Goal: Information Seeking & Learning: Find specific fact

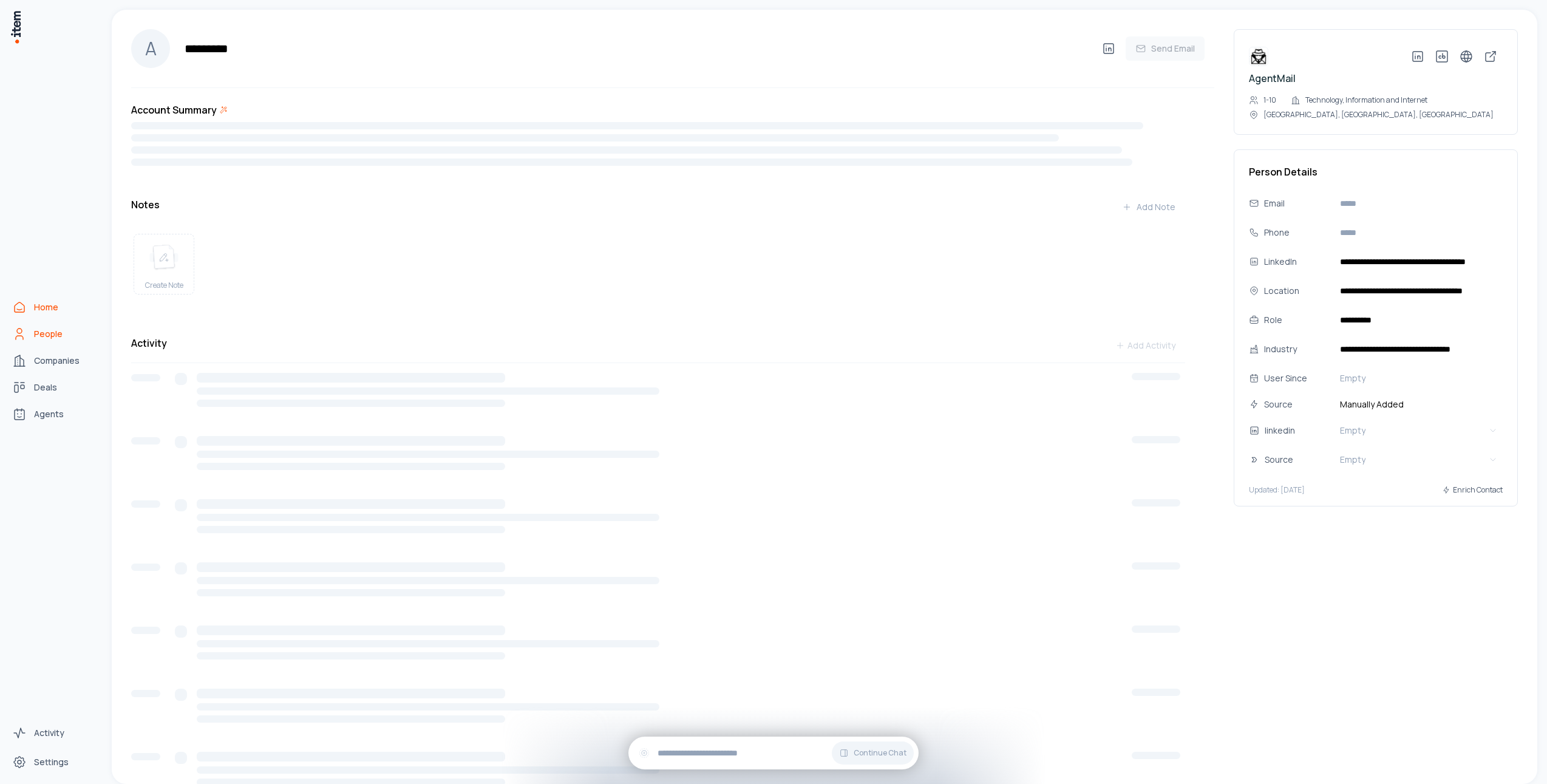
click at [45, 304] on span "Home" at bounding box center [46, 307] width 24 height 12
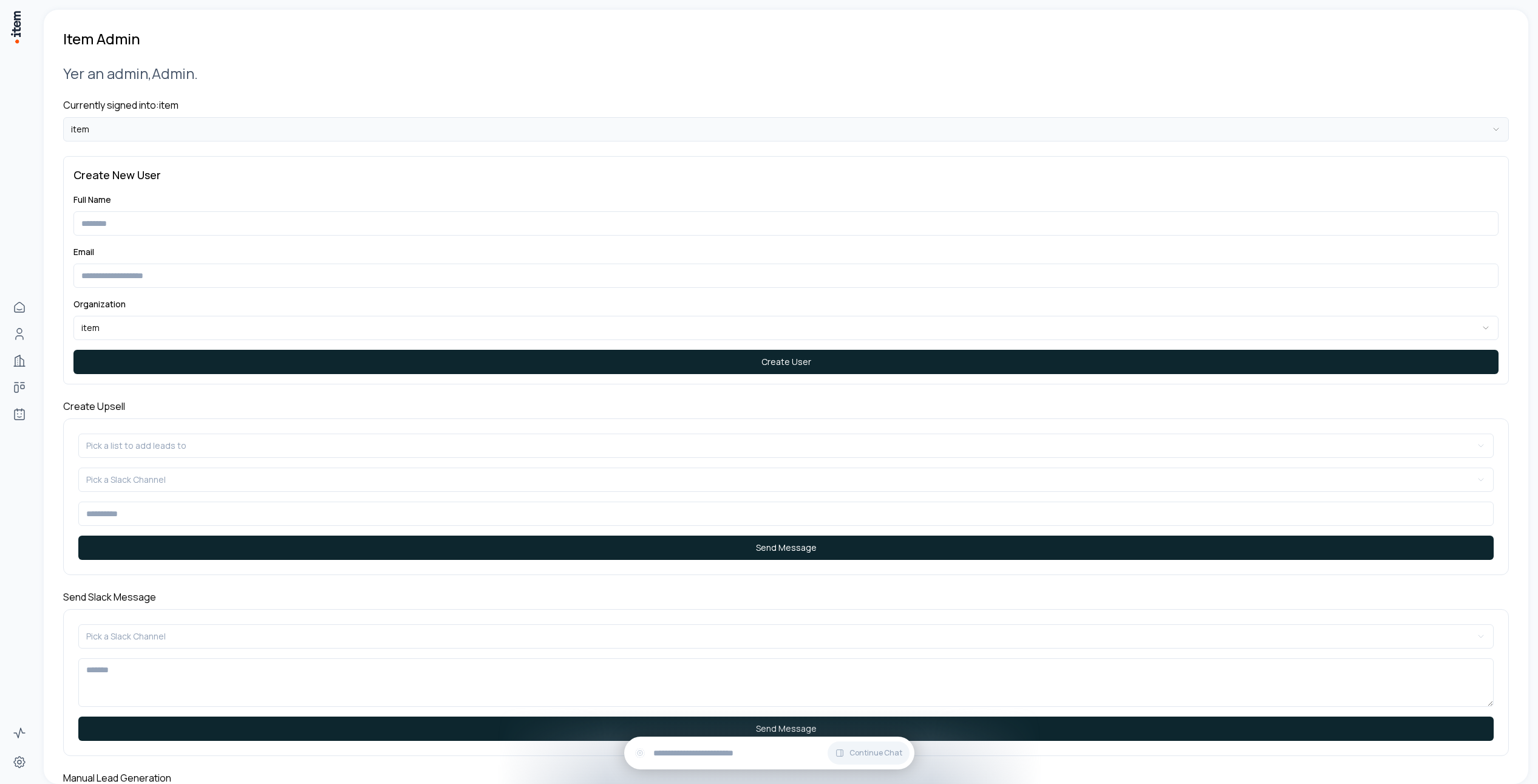
click at [304, 117] on div "Currently signed into: item item" at bounding box center [786, 119] width 1446 height 44
click at [305, 125] on html "**********" at bounding box center [773, 392] width 1547 height 784
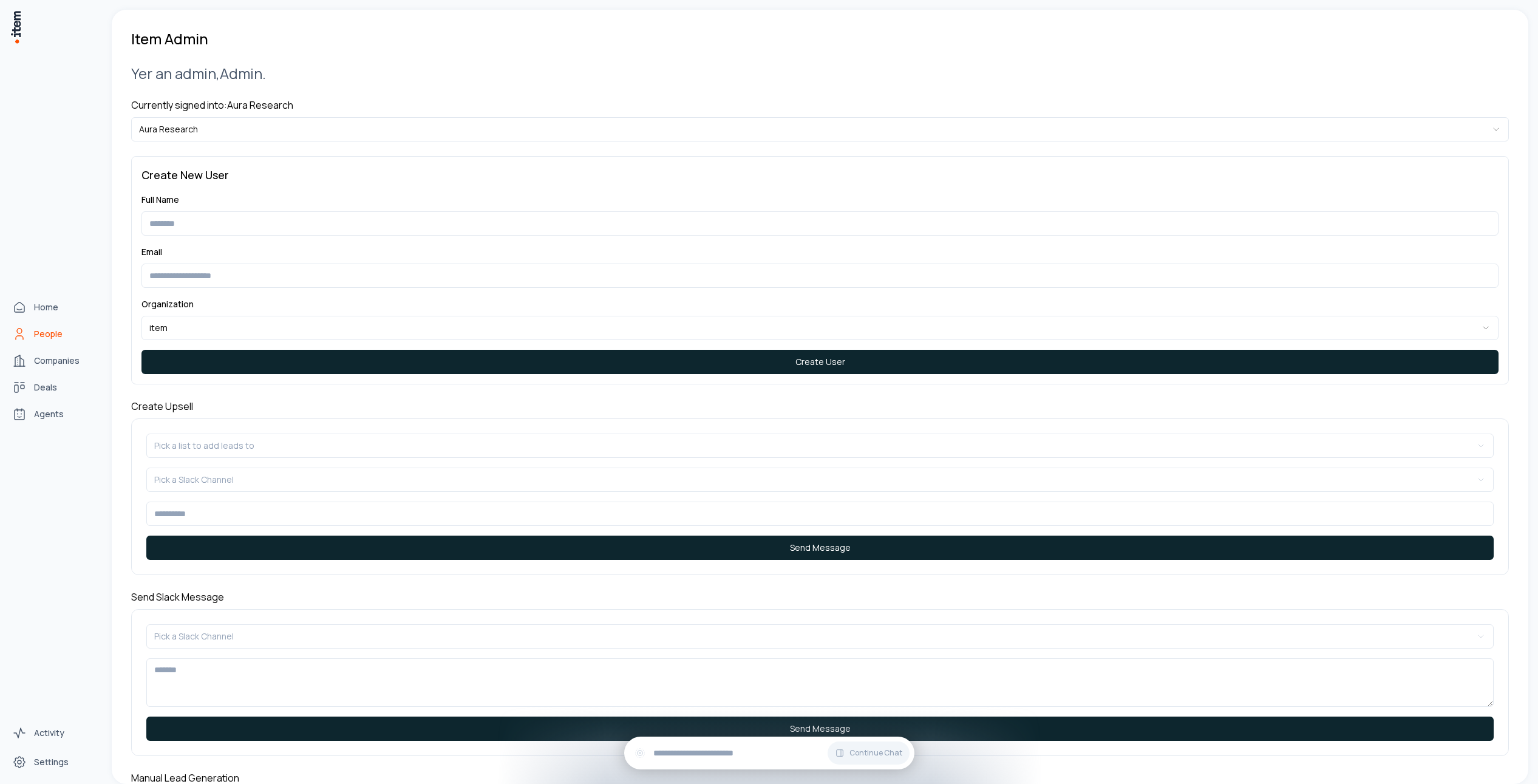
click at [33, 328] on link "People" at bounding box center [53, 334] width 92 height 24
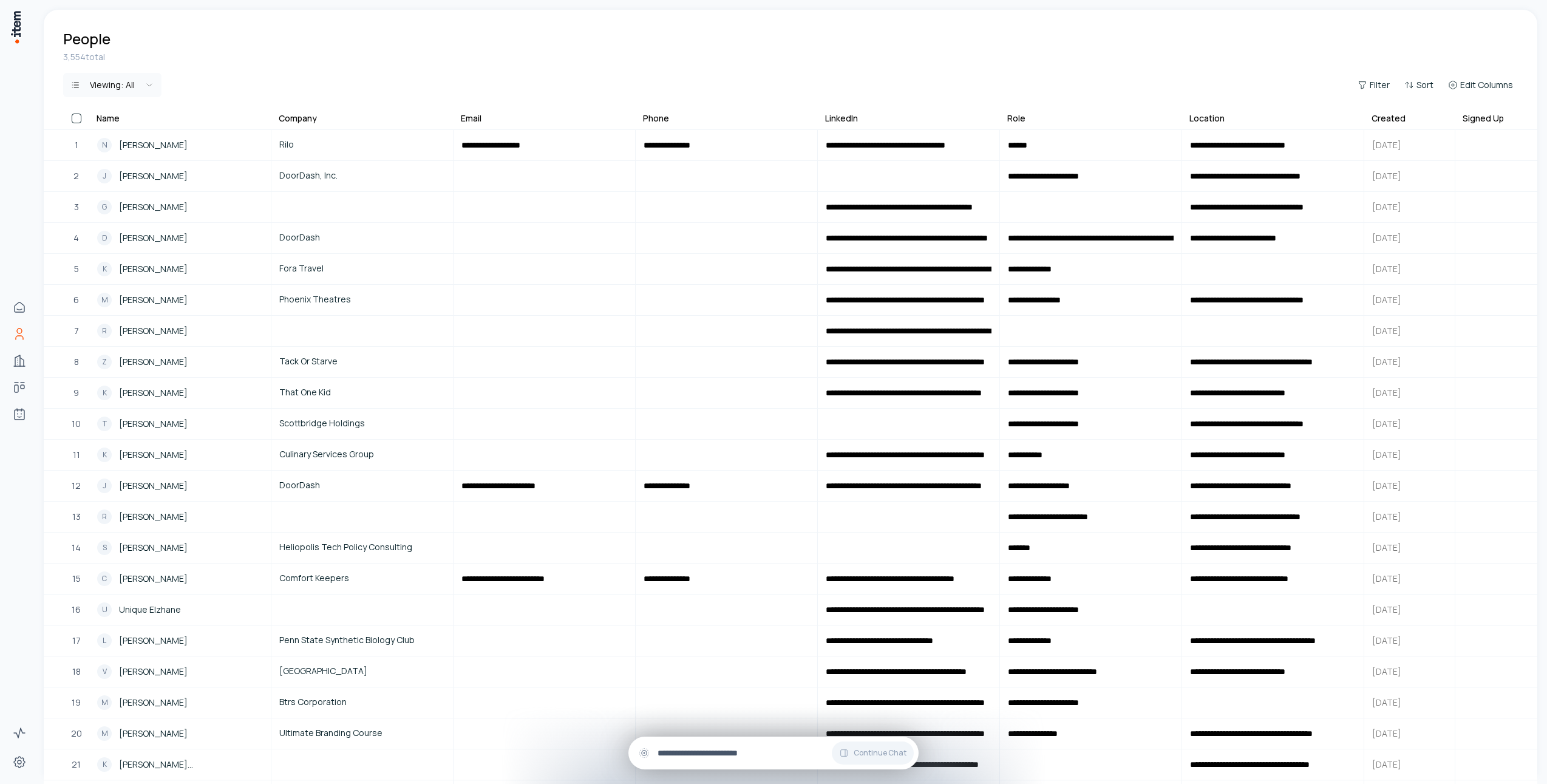
click at [687, 756] on input "text" at bounding box center [783, 753] width 252 height 13
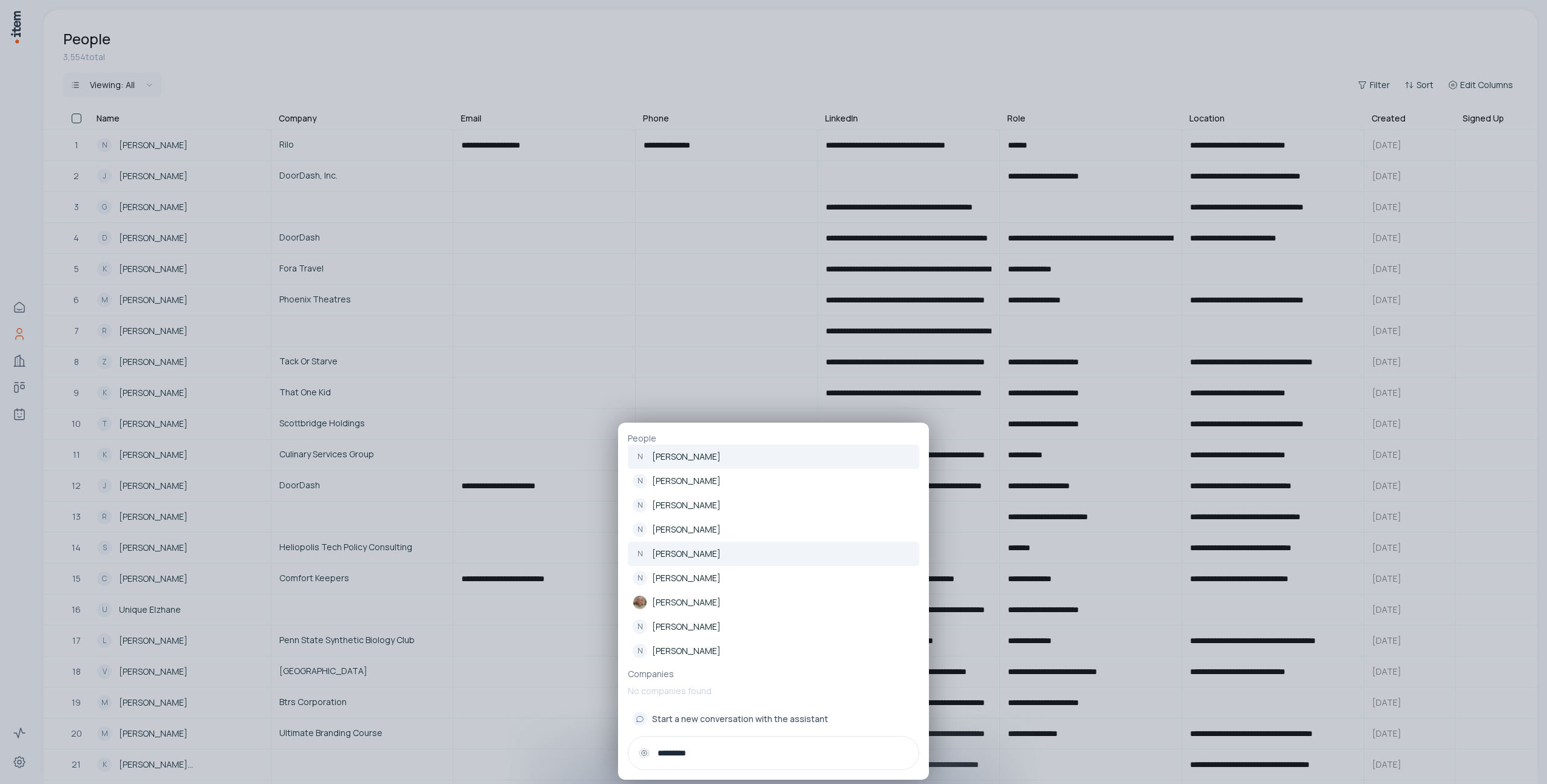
type input "********"
click at [769, 549] on link "N Nicholas Harrsch" at bounding box center [774, 553] width 291 height 24
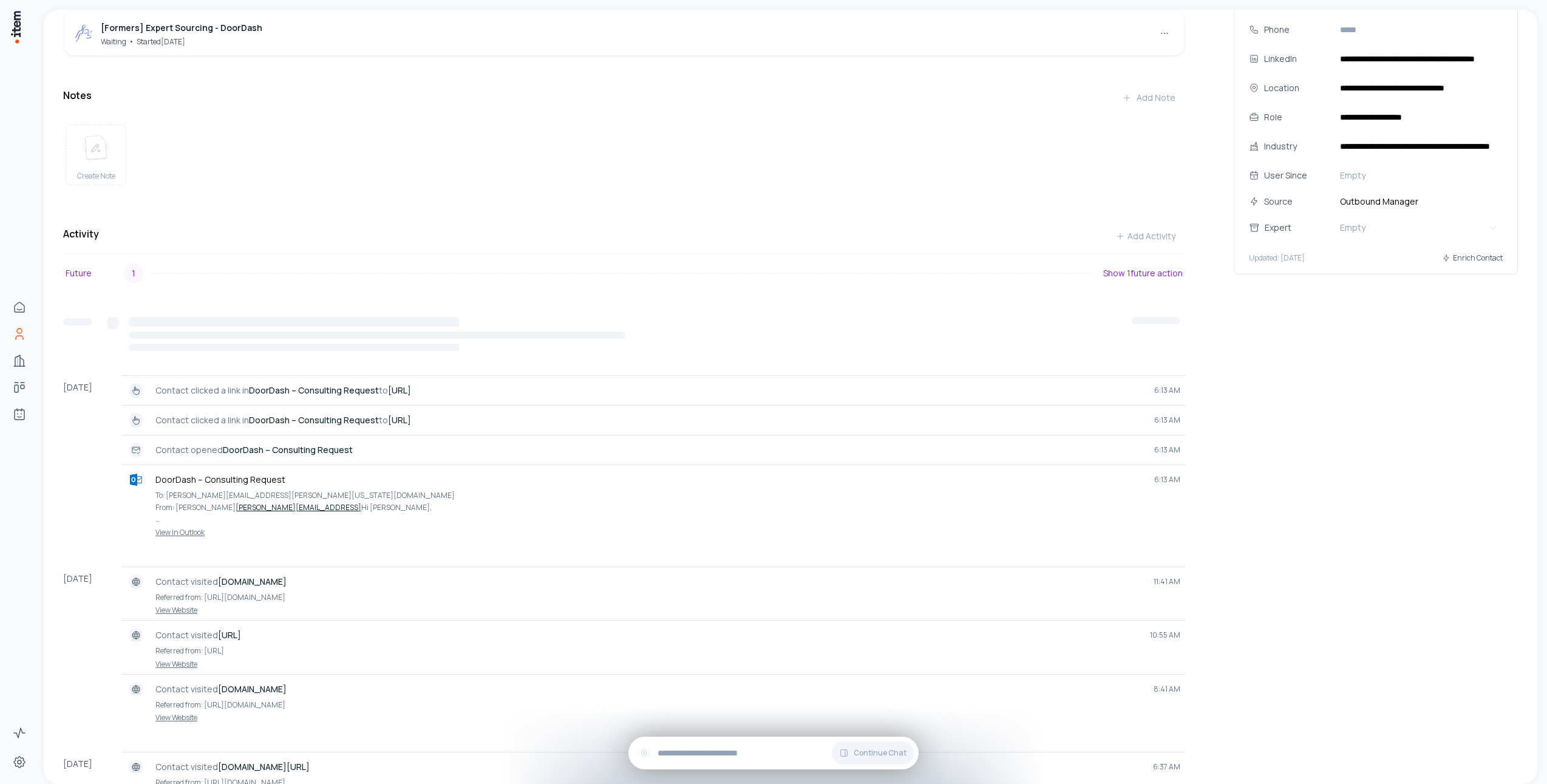
scroll to position [321, 0]
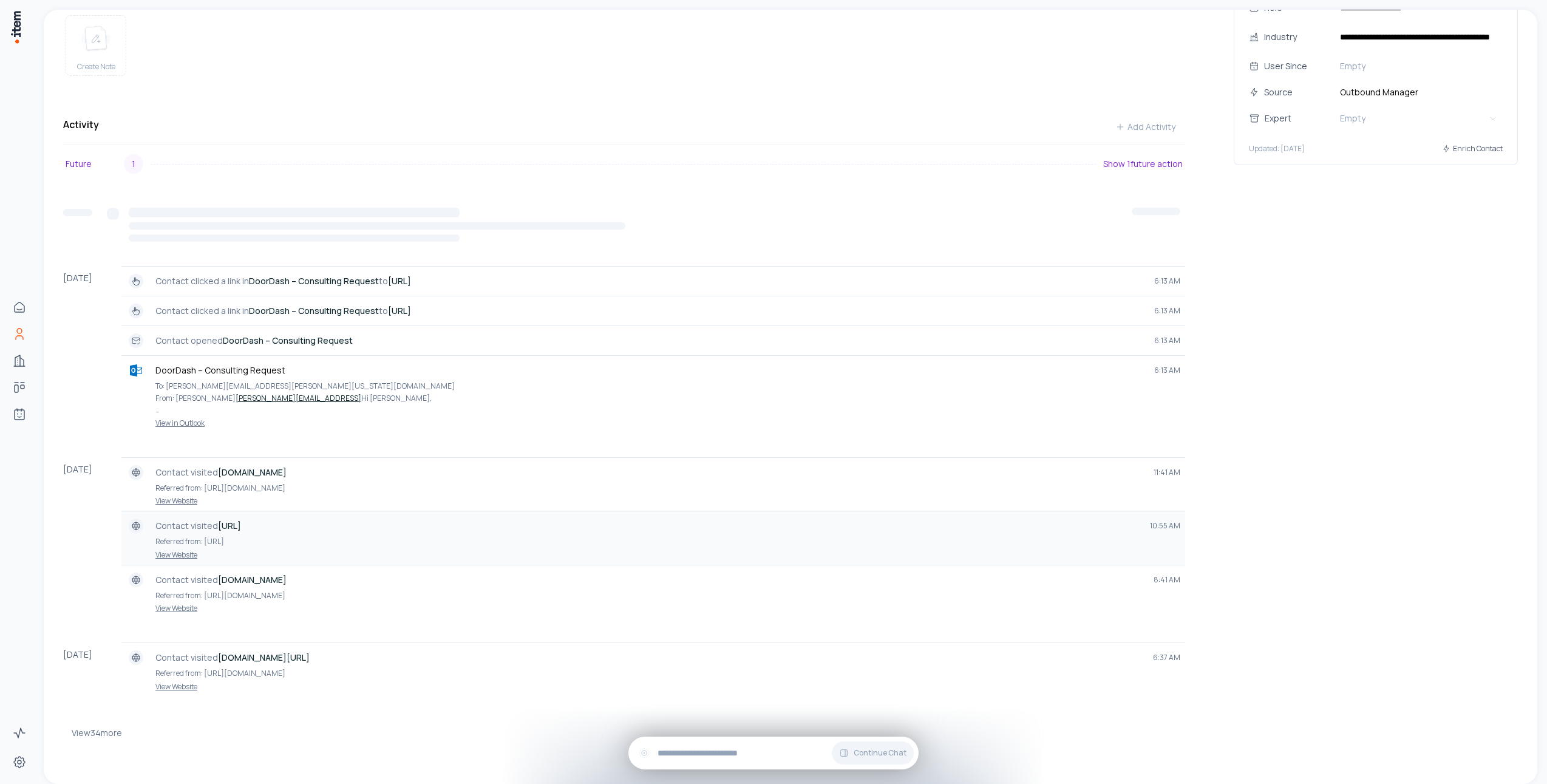
click at [241, 523] on strong "www.mdhub.ai" at bounding box center [229, 525] width 23 height 12
click at [295, 528] on p "Contact visited www.mdhub.ai" at bounding box center [648, 525] width 985 height 12
click at [107, 730] on button "View 34 more" at bounding box center [97, 732] width 50 height 24
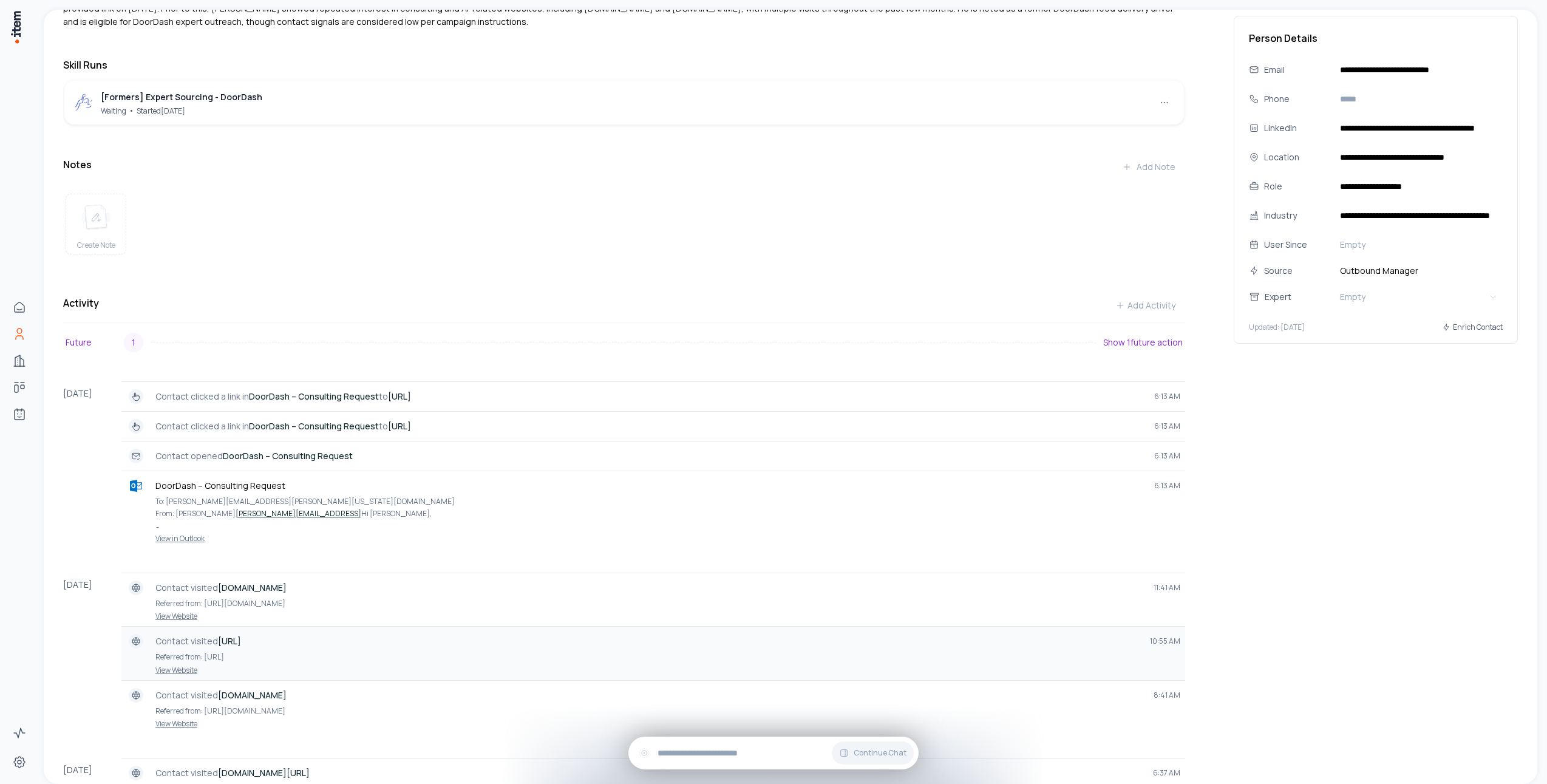
scroll to position [0, 0]
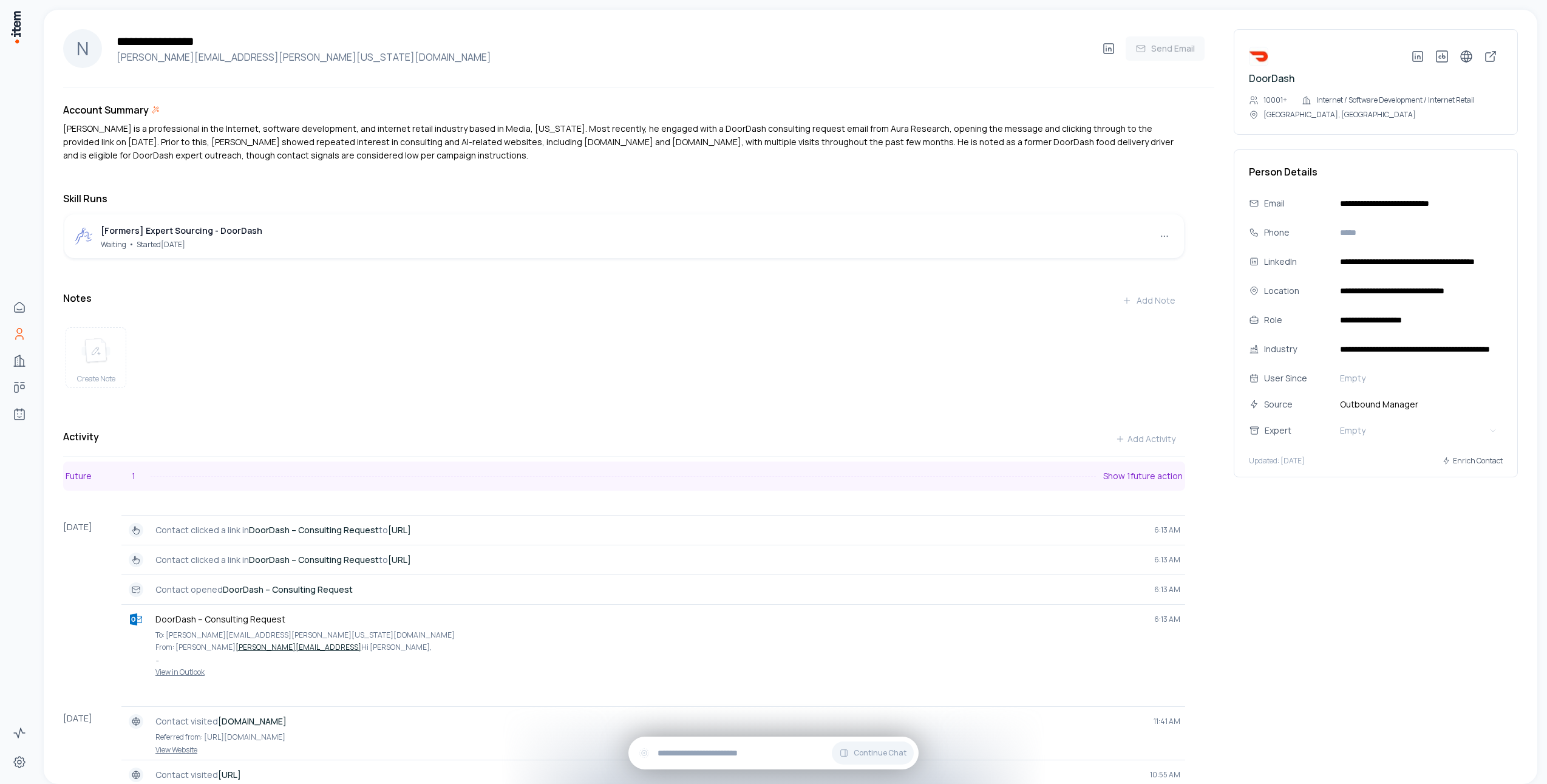
click at [314, 481] on button "Future 1 Show 1 future action" at bounding box center [625, 476] width 1122 height 29
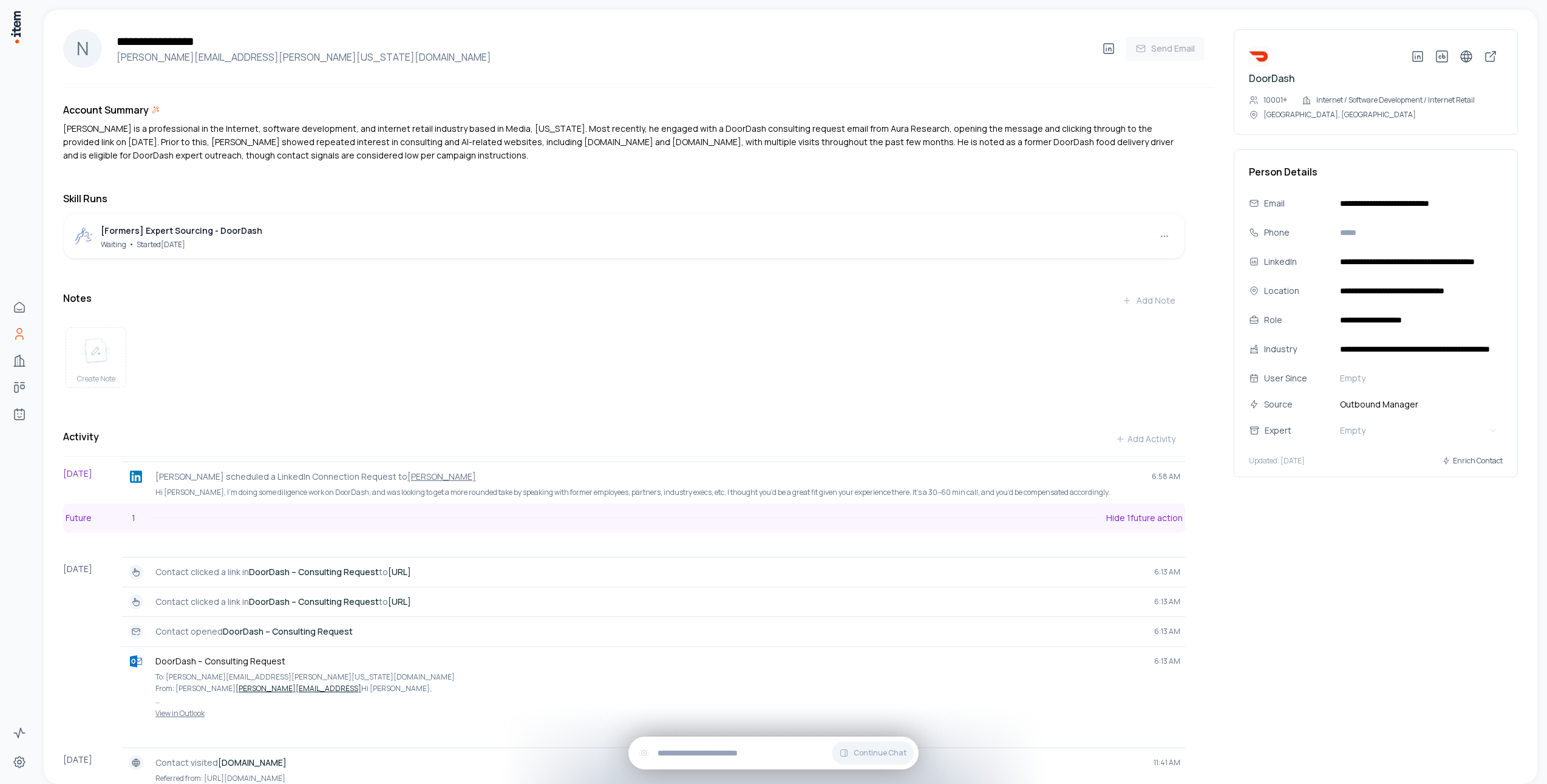
click at [312, 530] on button "Future 1 Hide 1 future action" at bounding box center [625, 518] width 1122 height 29
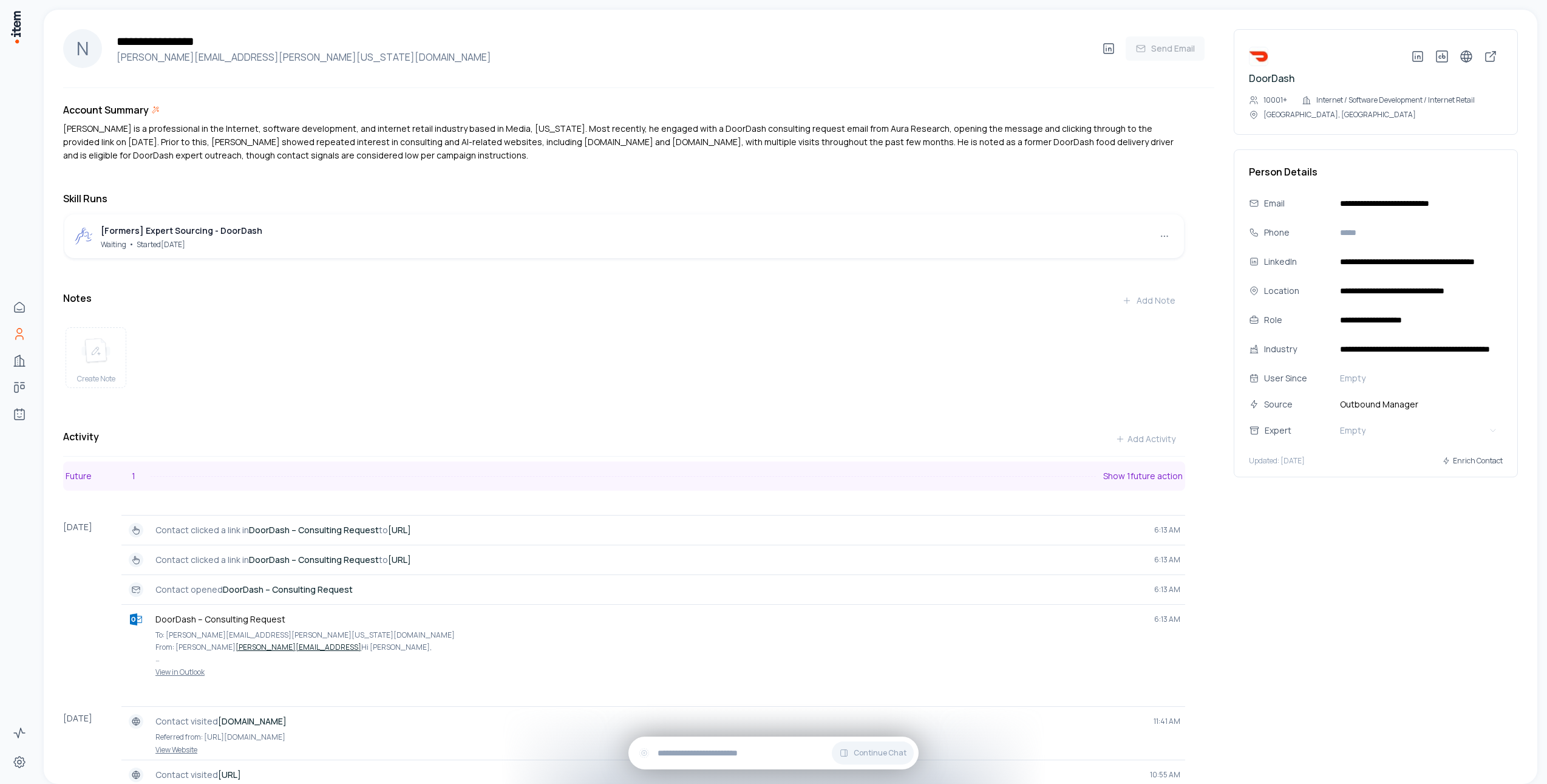
click at [295, 491] on button "Future 1 Show 1 future action" at bounding box center [625, 476] width 1122 height 29
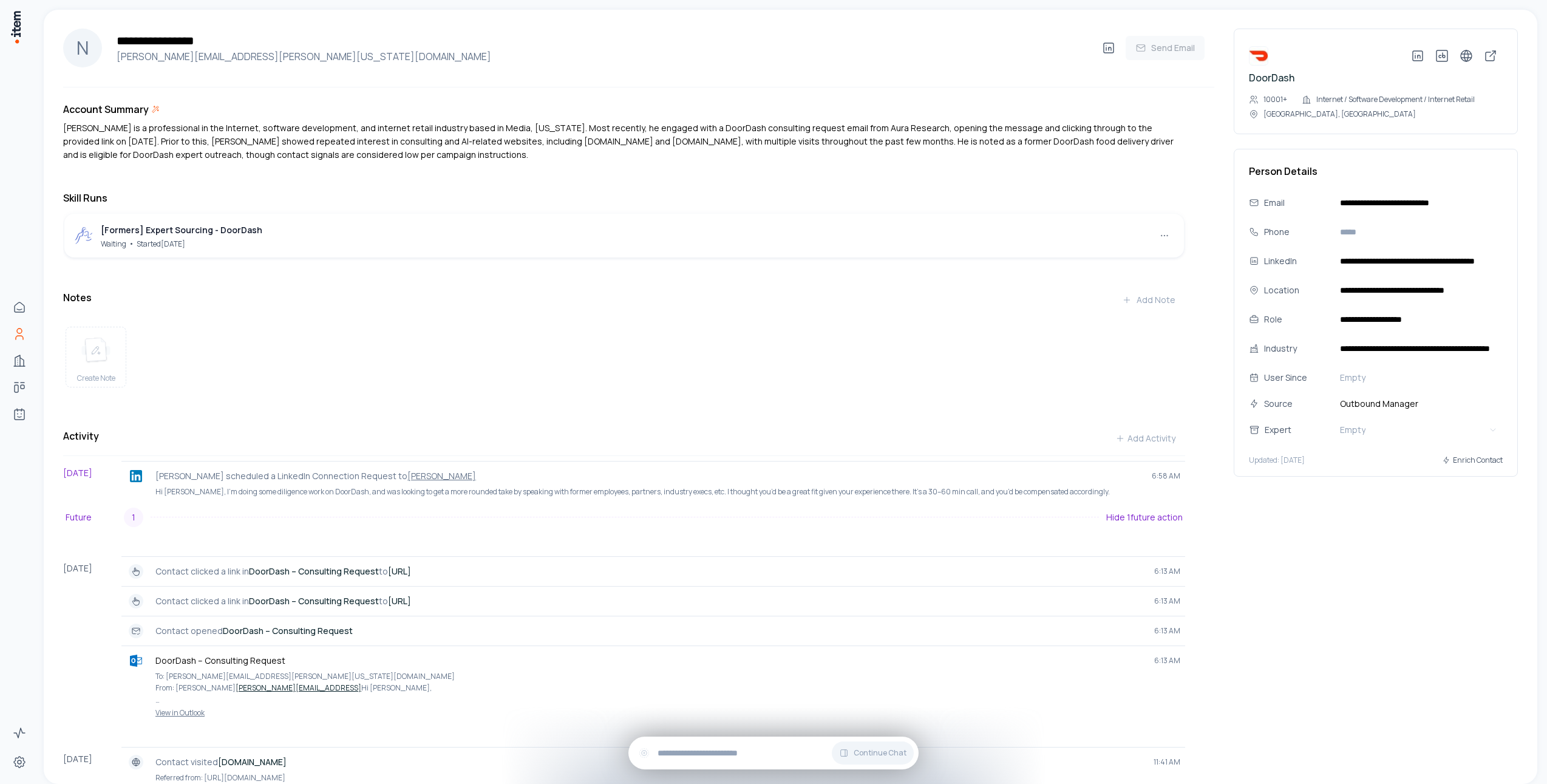
scroll to position [309, 0]
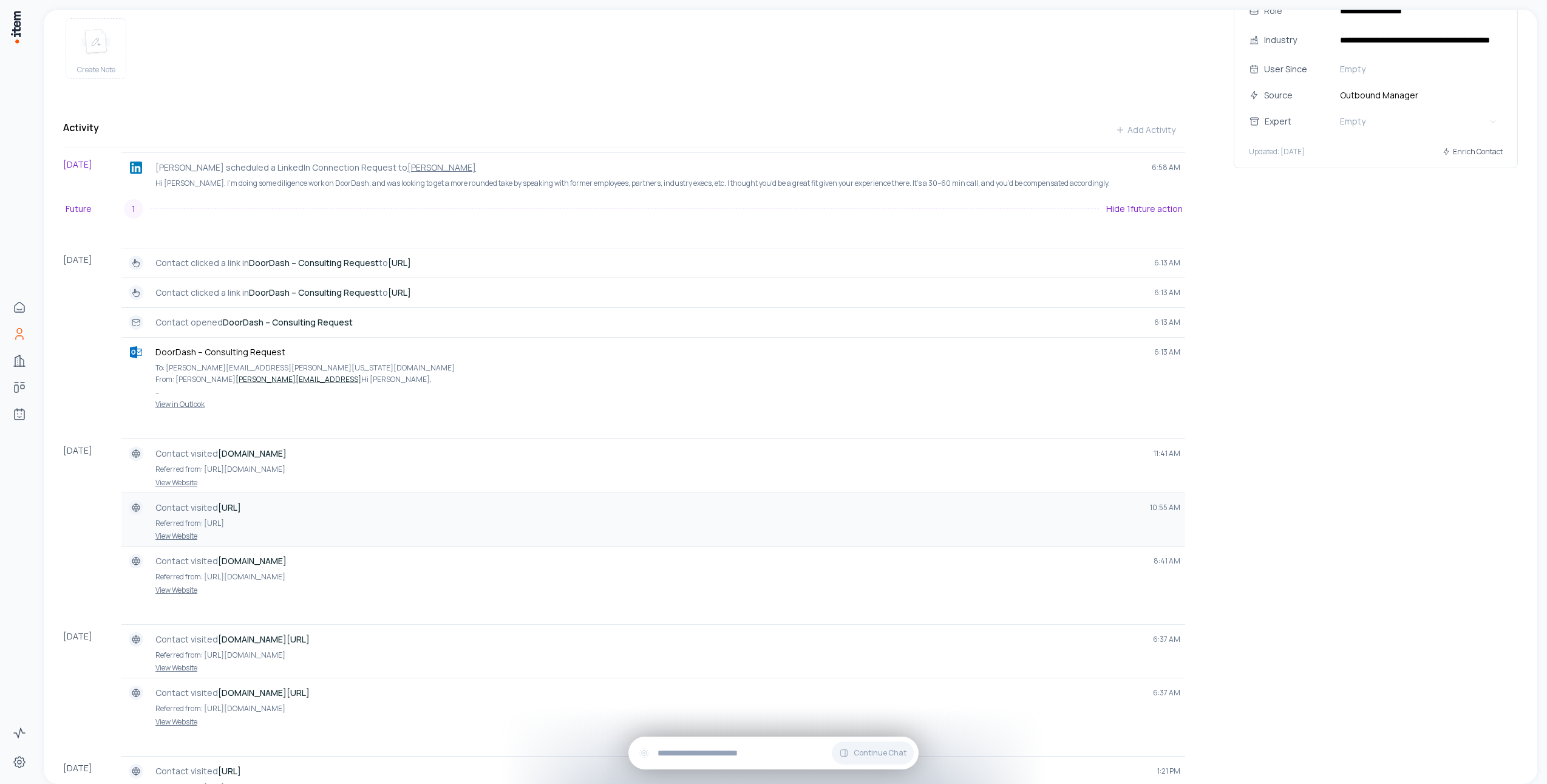
click at [170, 514] on p "Contact visited www.mdhub.ai" at bounding box center [648, 507] width 985 height 12
drag, startPoint x: 170, startPoint y: 520, endPoint x: 202, endPoint y: 517, distance: 32.1
click at [202, 514] on p "Contact visited www.mdhub.ai" at bounding box center [648, 507] width 985 height 12
copy p "Contact visited"
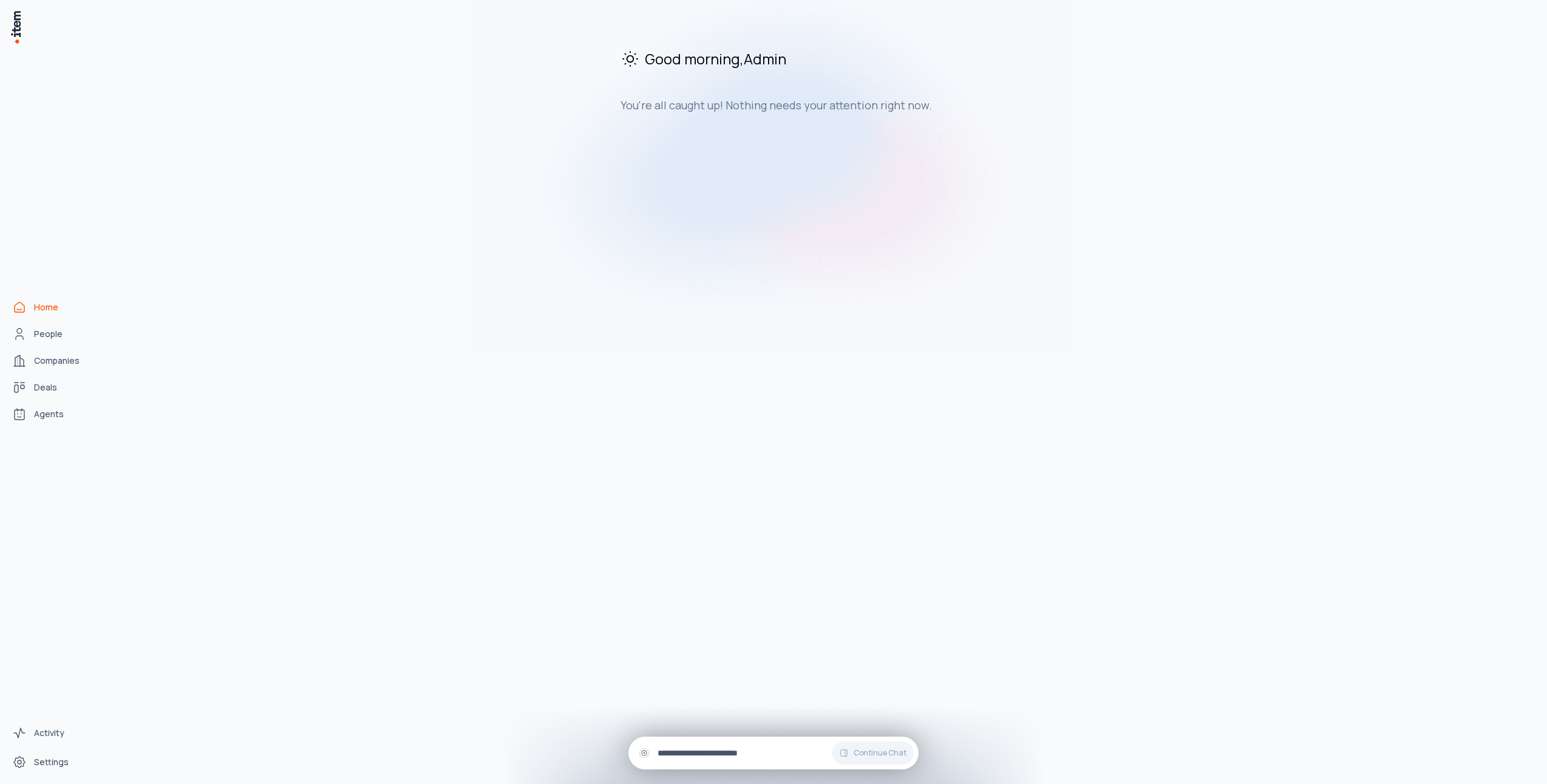
click at [703, 753] on input "text" at bounding box center [783, 753] width 252 height 13
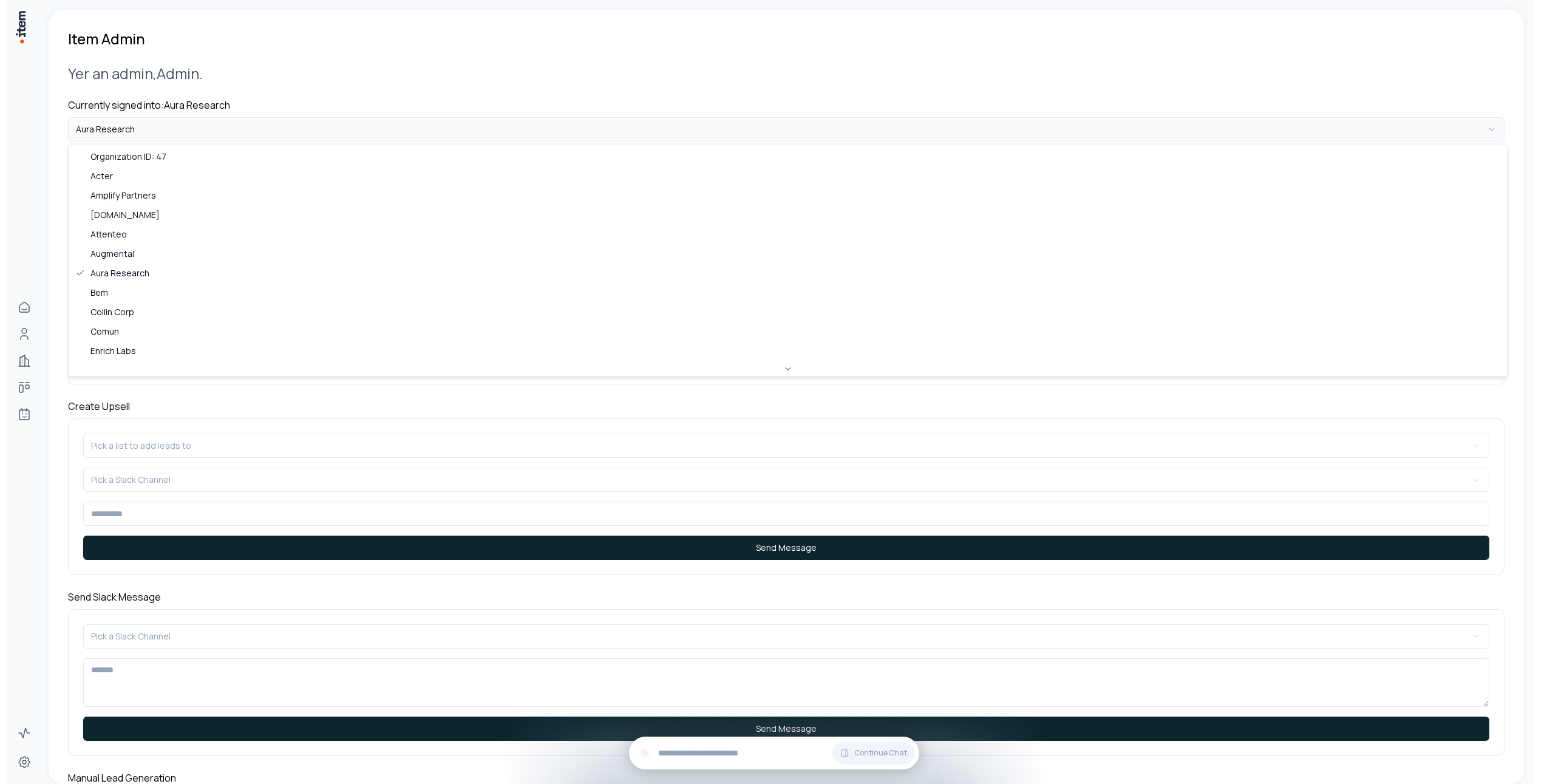
click at [187, 121] on html "**********" at bounding box center [769, 392] width 1538 height 784
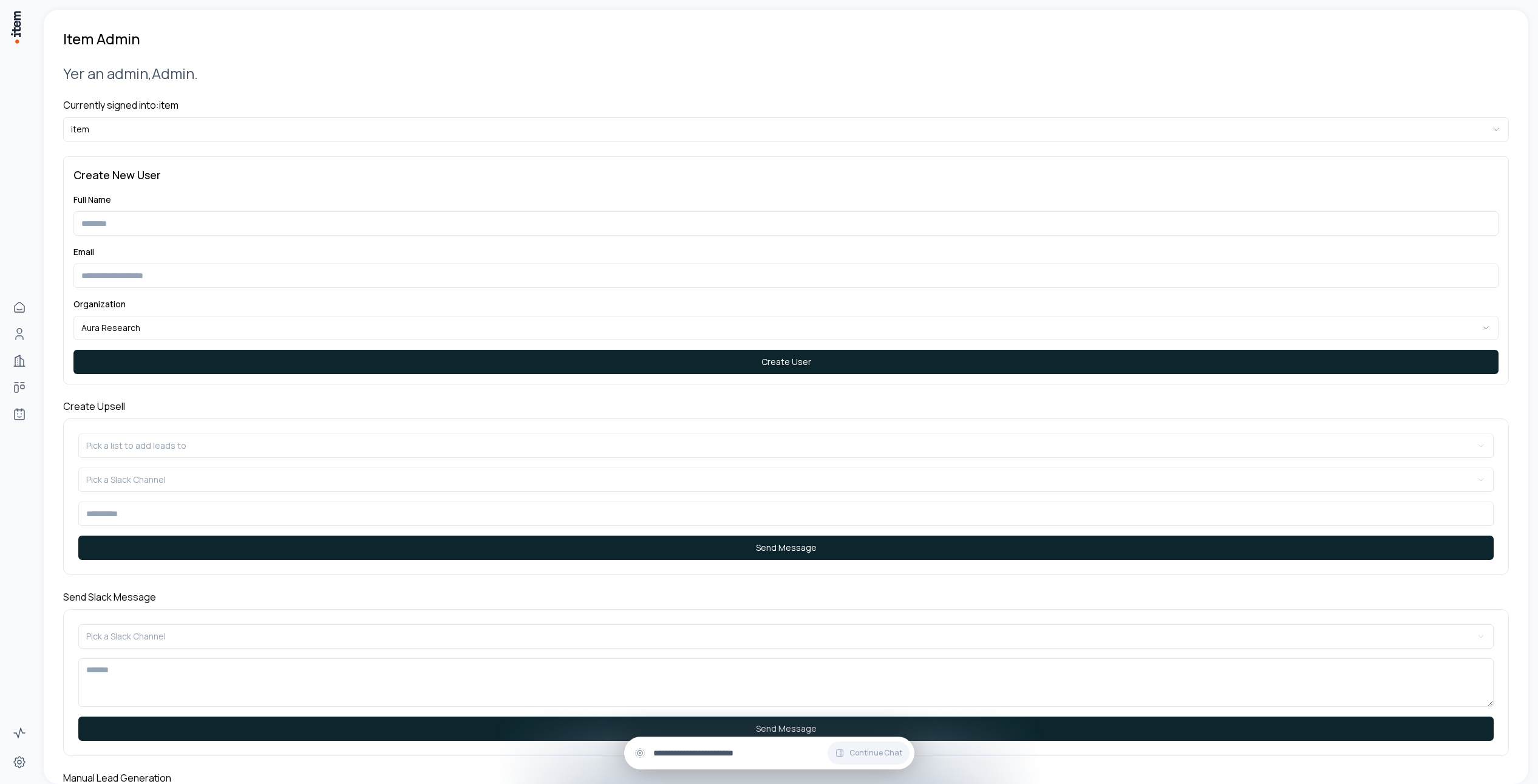
click at [715, 760] on div "Continue Chat" at bounding box center [769, 753] width 290 height 33
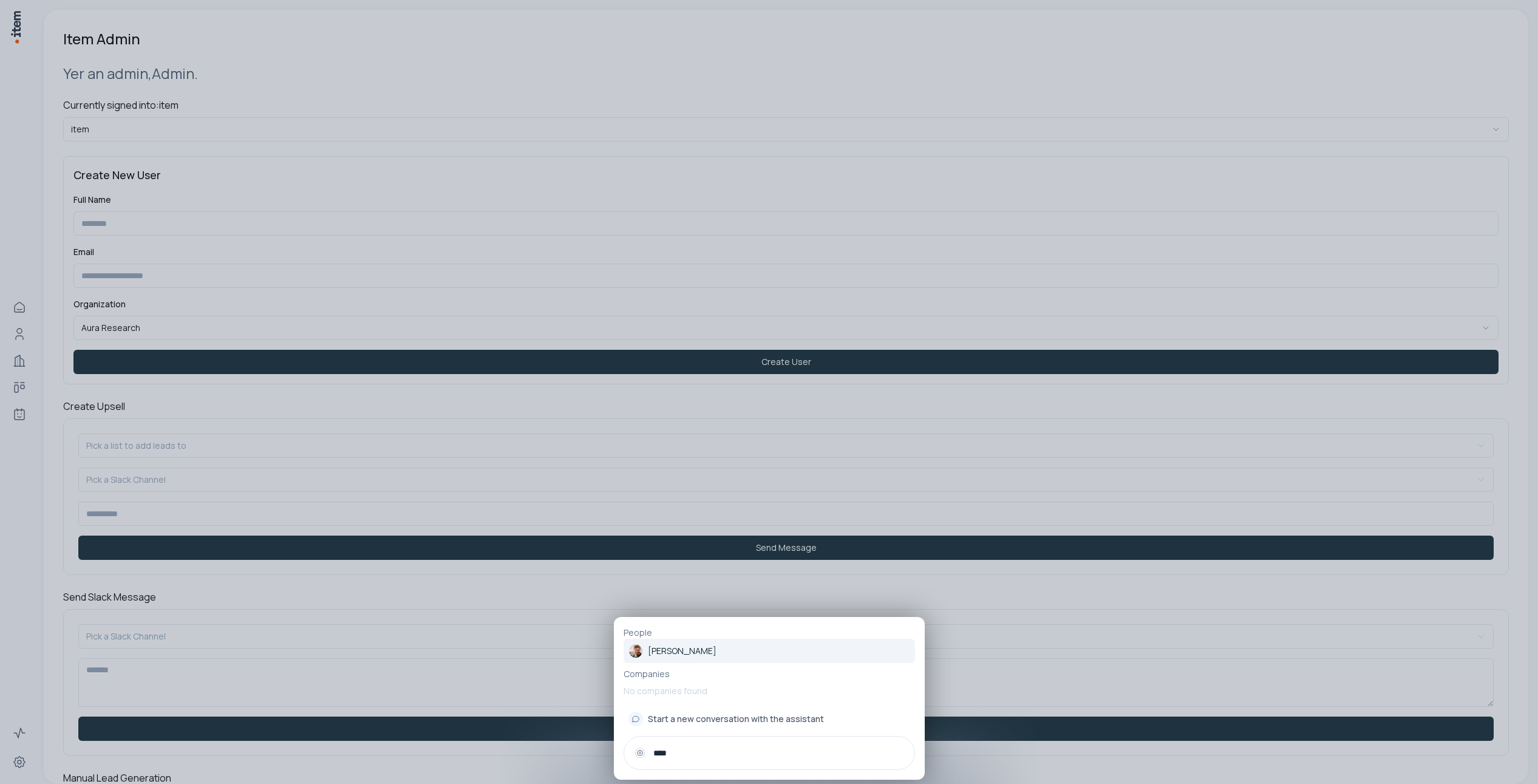
type input "****"
click at [694, 647] on p "[PERSON_NAME]" at bounding box center [682, 650] width 68 height 12
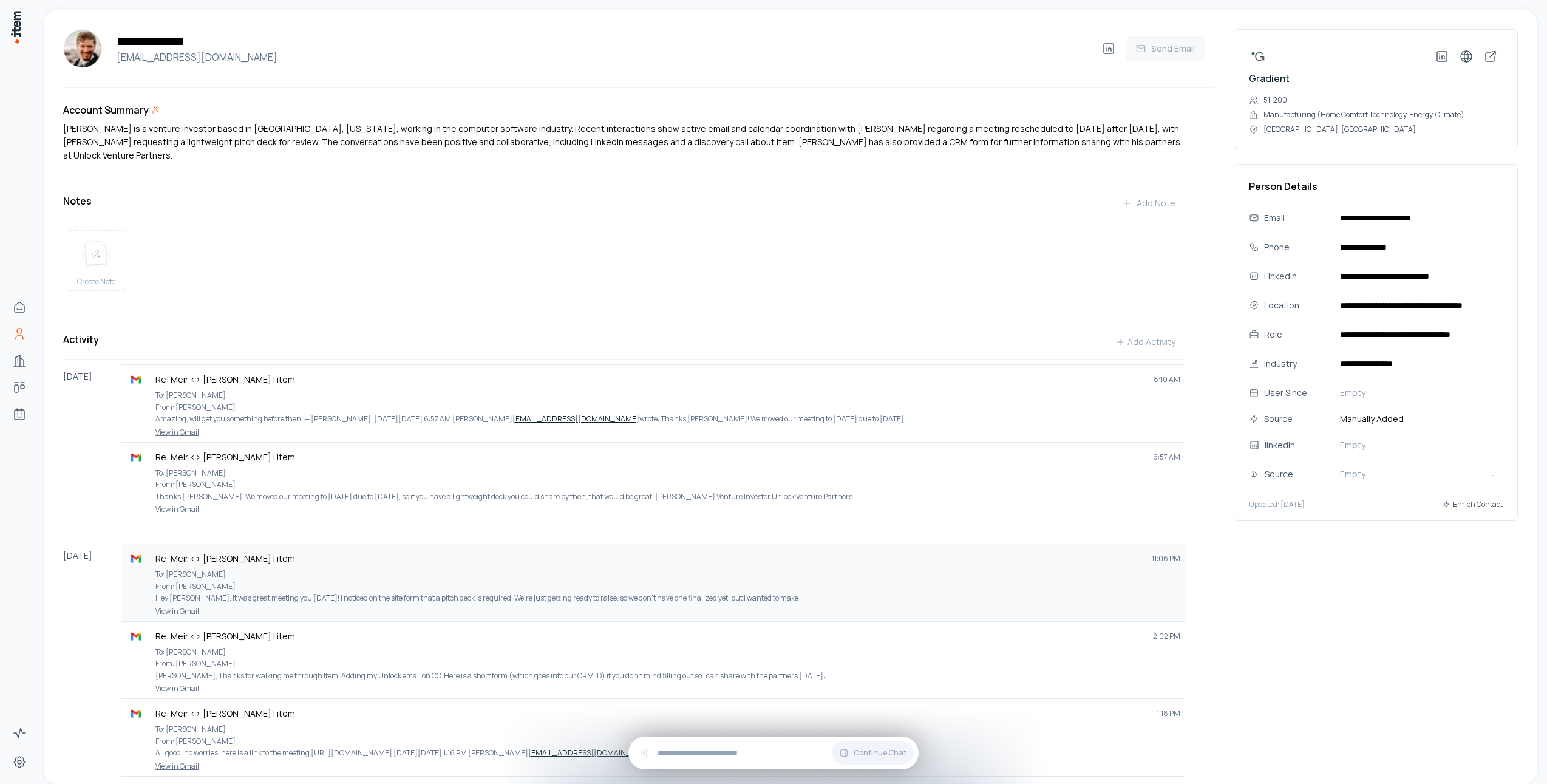
scroll to position [284, 0]
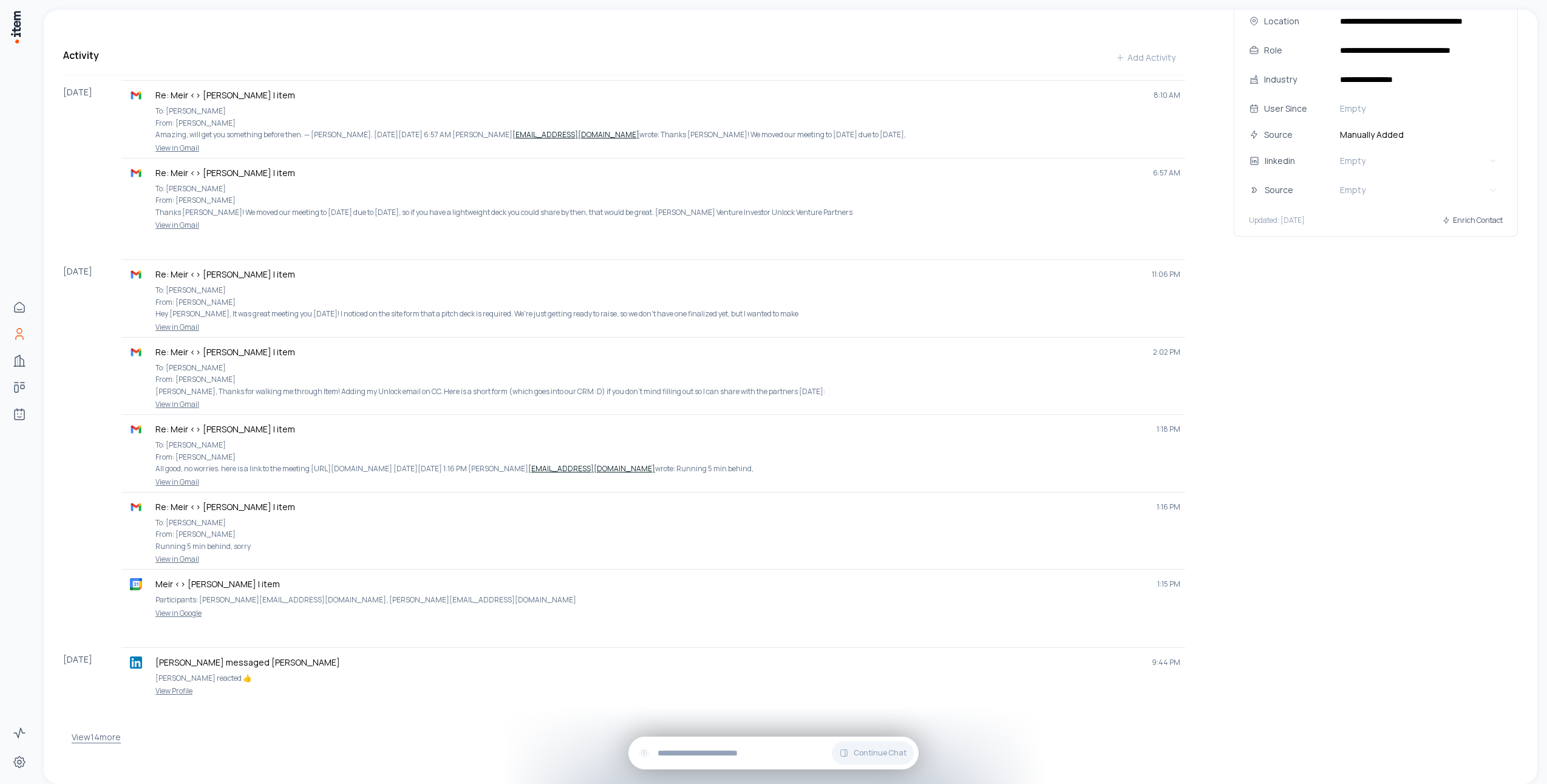
click at [82, 725] on button "View 14 more" at bounding box center [96, 737] width 49 height 24
